Goal: Download file/media

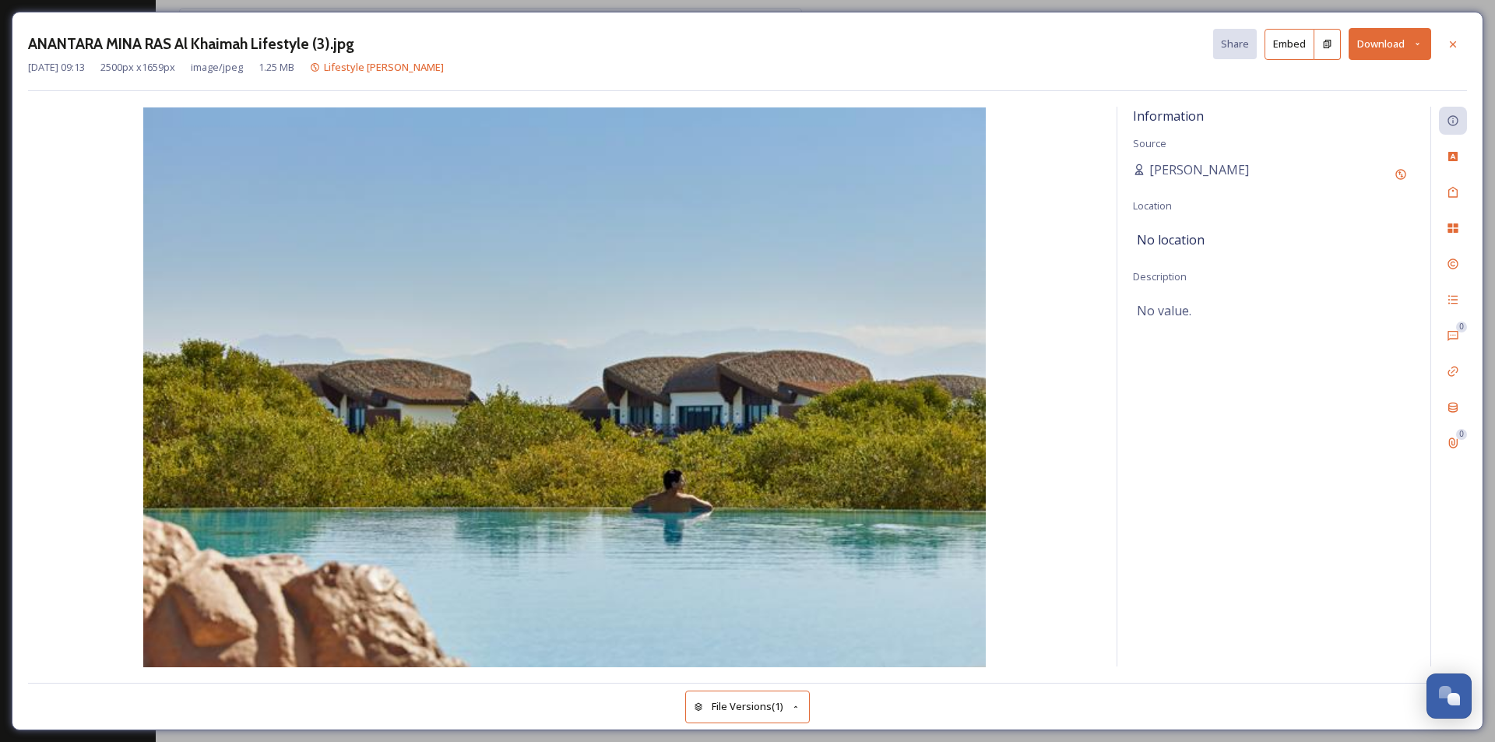
click at [1310, 431] on div "Information Source [PERSON_NAME] Location No location Description No value." at bounding box center [1273, 387] width 313 height 560
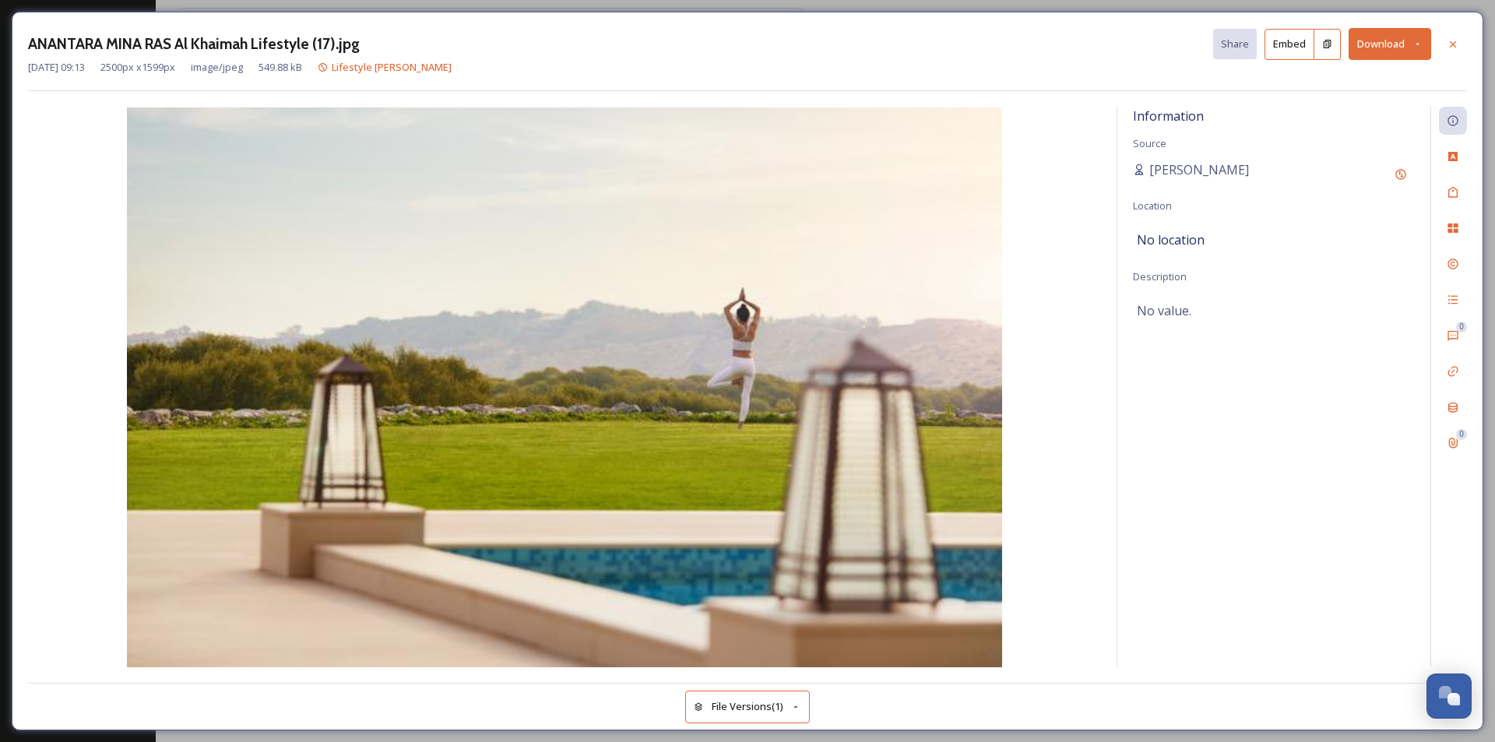
click at [1419, 50] on button "Download" at bounding box center [1390, 44] width 83 height 32
click at [1378, 76] on span "Download Original (2500 x 1599)" at bounding box center [1348, 79] width 147 height 15
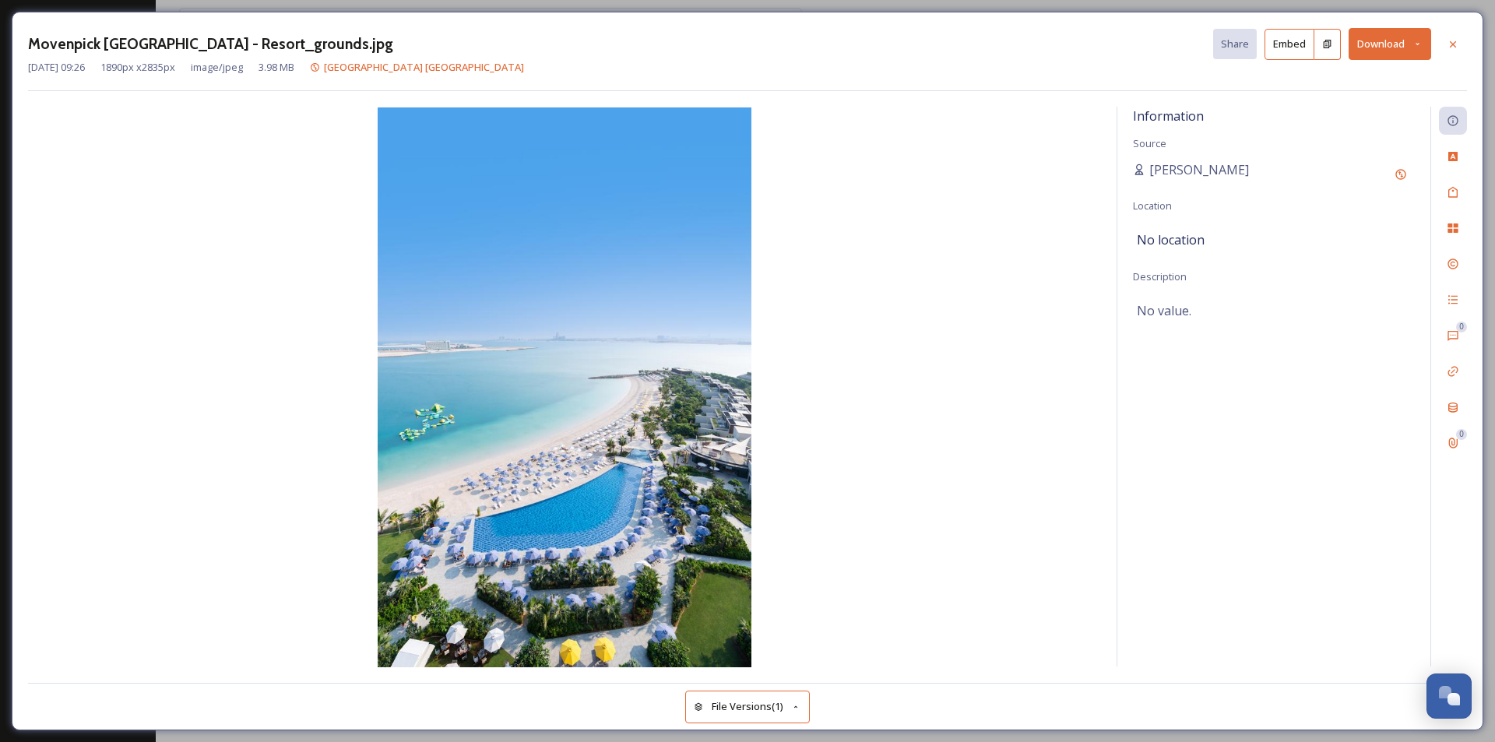
click at [1380, 44] on button "Download" at bounding box center [1390, 44] width 83 height 32
click at [1348, 75] on span "Download Original (1890 x 2835)" at bounding box center [1348, 79] width 147 height 15
click at [1208, 593] on div "Information Source Waseem Dahhan Location No location Description No value." at bounding box center [1273, 387] width 313 height 560
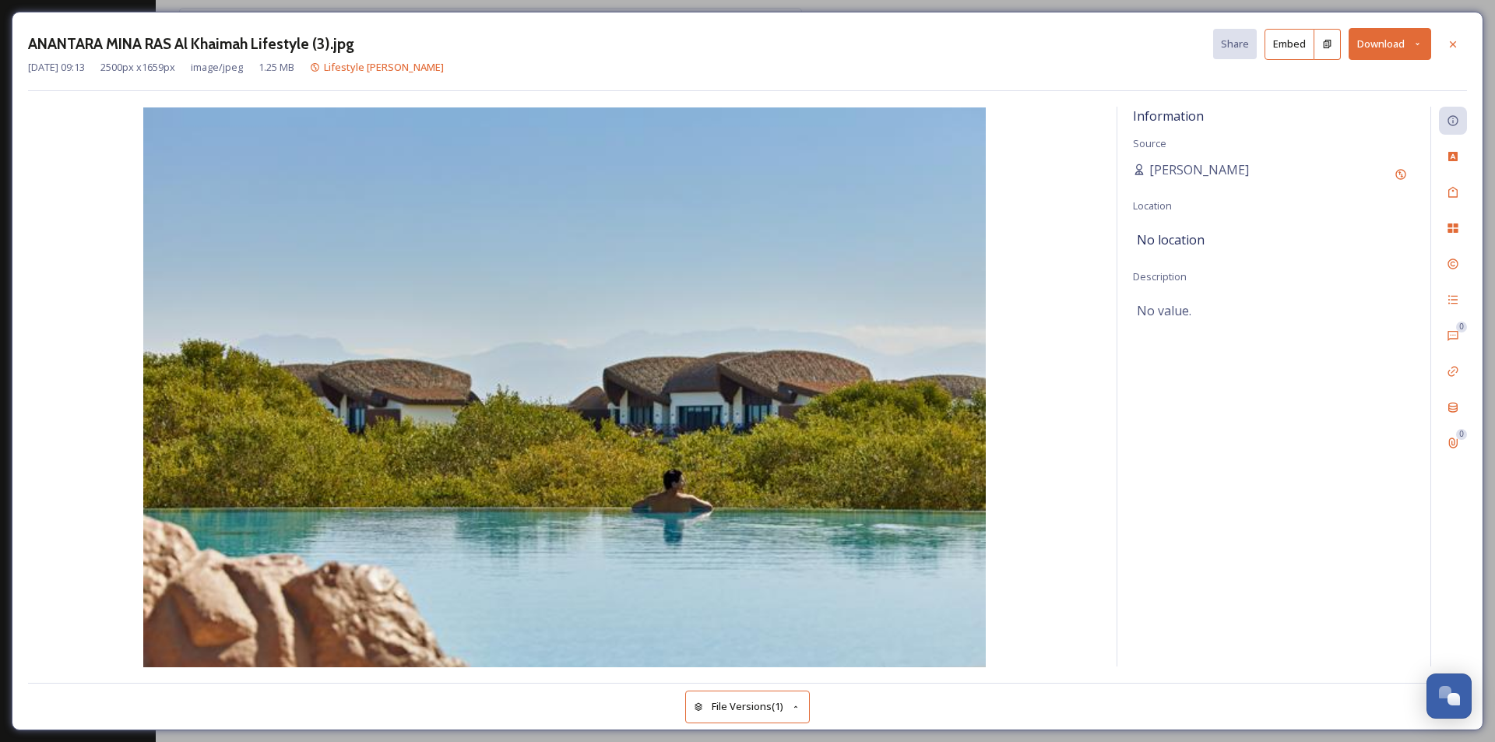
click at [700, 63] on div "Aug 13 2025 09:13 2500 px x 1659 px image/jpeg 1.25 MB Lifestyle Anantara Mina" at bounding box center [747, 67] width 1439 height 15
click at [1203, 542] on div "Information Source Terje Abrams Location No location Description No value." at bounding box center [1273, 387] width 313 height 560
click at [1417, 42] on icon at bounding box center [1417, 44] width 10 height 10
click at [1405, 79] on span "Download Original (2500 x 1659)" at bounding box center [1348, 79] width 147 height 15
click at [1343, 487] on div "Information Source Terje Abrams Location No location Description No value." at bounding box center [1273, 387] width 313 height 560
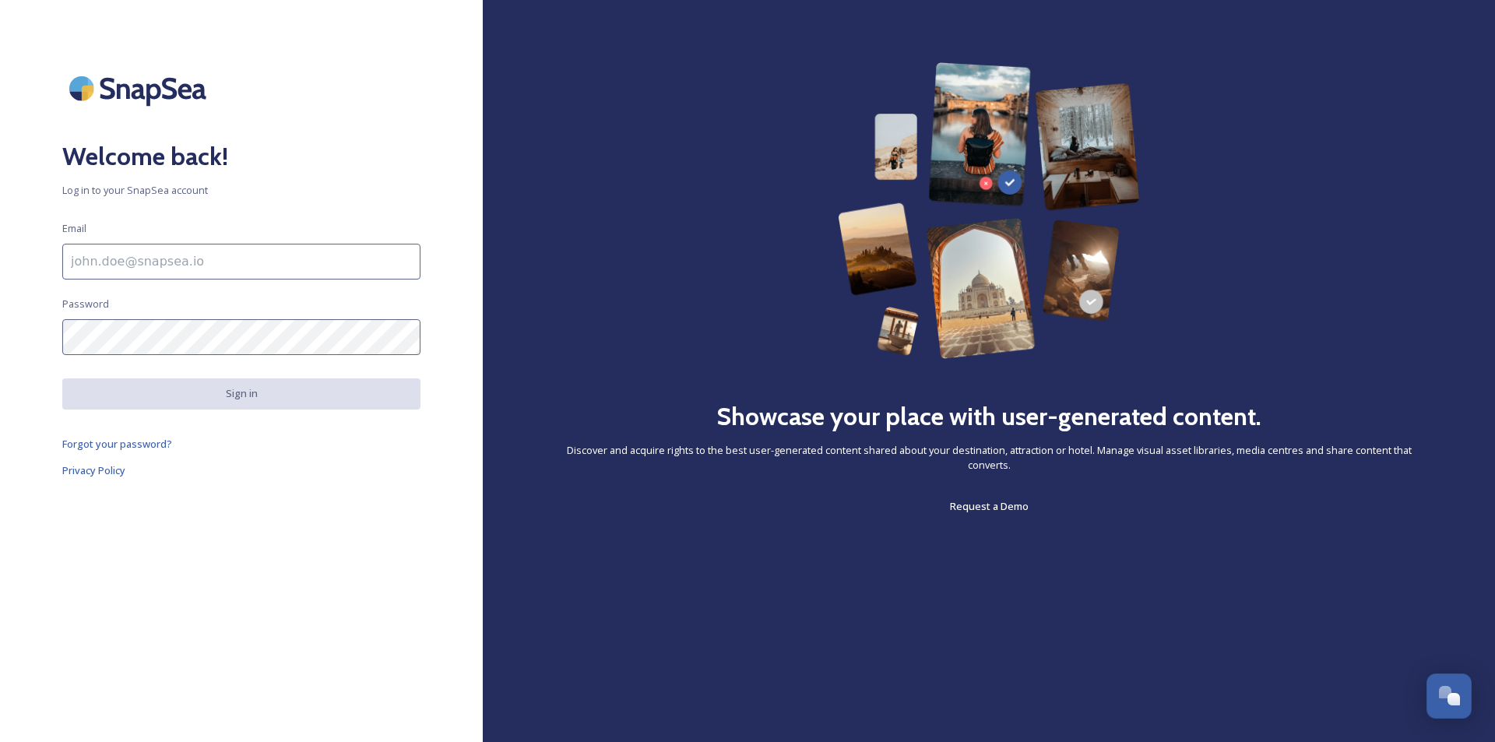
click at [79, 270] on input at bounding box center [241, 262] width 358 height 36
type input "[PERSON_NAME][EMAIL_ADDRESS][DOMAIN_NAME]"
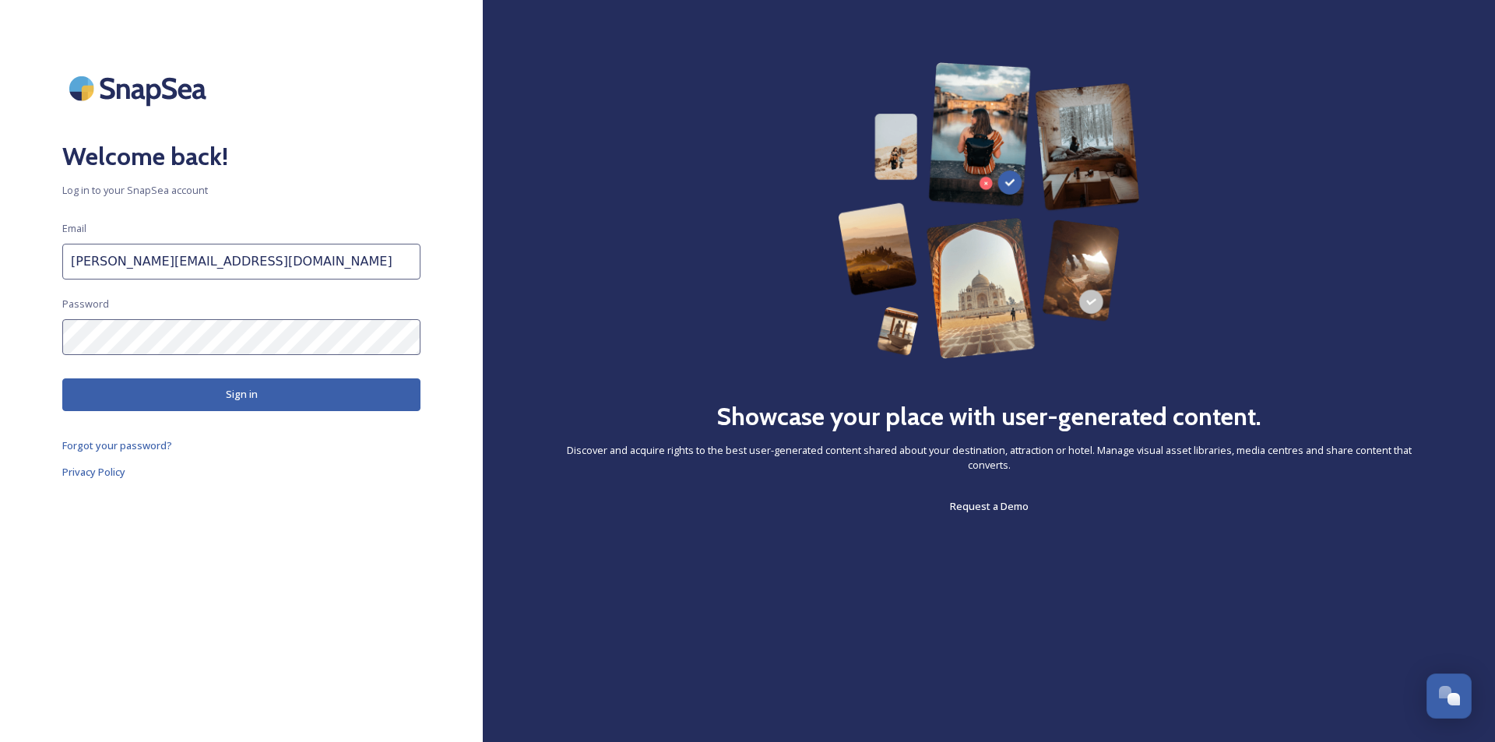
click at [92, 386] on button "Sign in" at bounding box center [241, 394] width 358 height 32
click at [268, 389] on button "Sign in" at bounding box center [241, 394] width 358 height 32
click at [360, 164] on h2 "Welcome back!" at bounding box center [241, 156] width 358 height 37
